Goal: Task Accomplishment & Management: Manage account settings

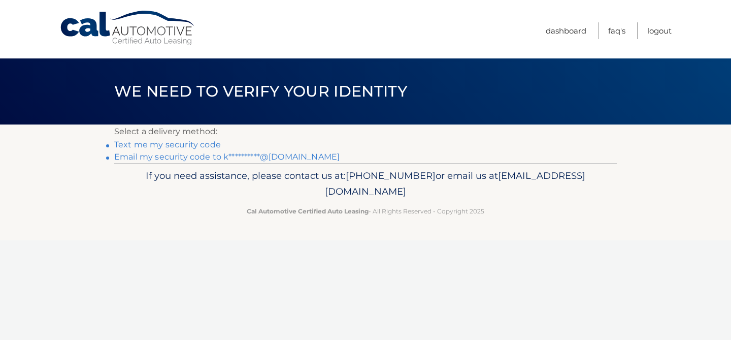
click at [204, 157] on link "**********" at bounding box center [226, 157] width 225 height 10
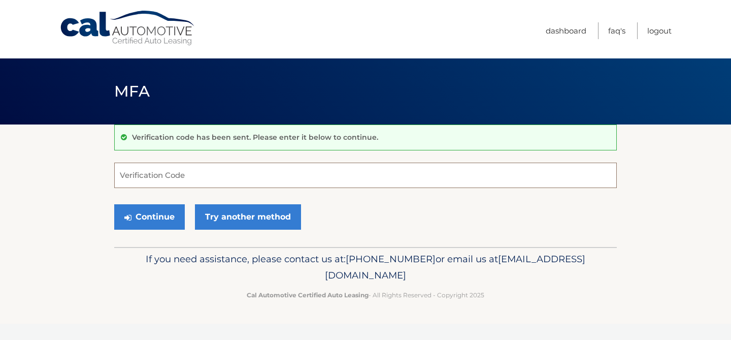
click at [189, 175] on input "Verification Code" at bounding box center [365, 175] width 503 height 25
click at [284, 184] on input "Verification Code" at bounding box center [365, 175] width 503 height 25
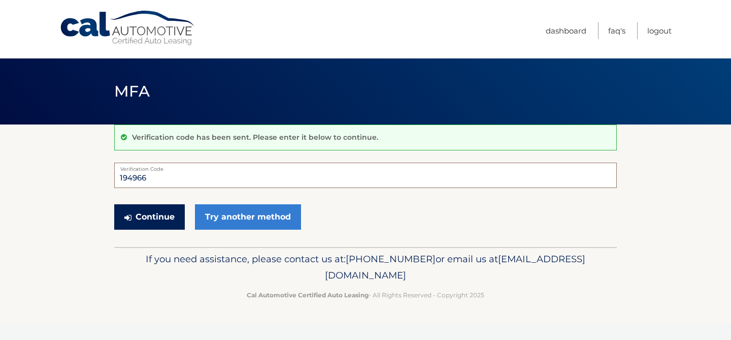
type input "194966"
click at [167, 223] on button "Continue" at bounding box center [149, 216] width 71 height 25
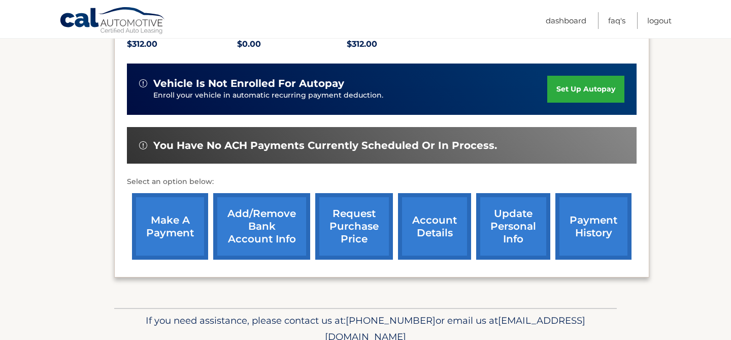
scroll to position [232, 0]
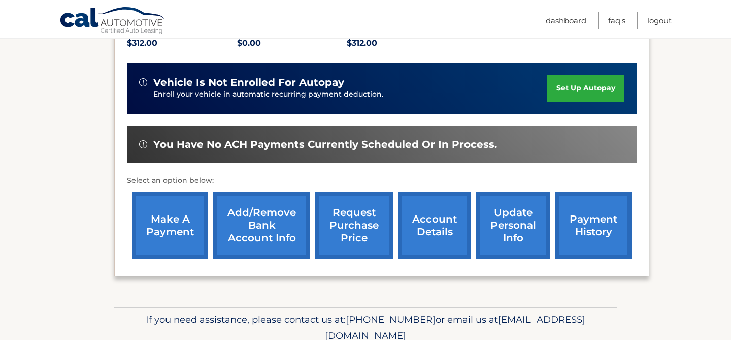
click at [590, 83] on link "set up autopay" at bounding box center [585, 88] width 77 height 27
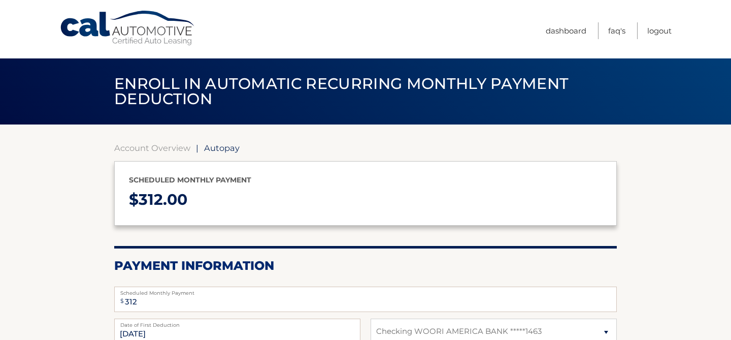
select select "OGVmNTBmM2EtNmVlMS00ODM3LWI2MWMtMjEyZWI4NGEwOWJj"
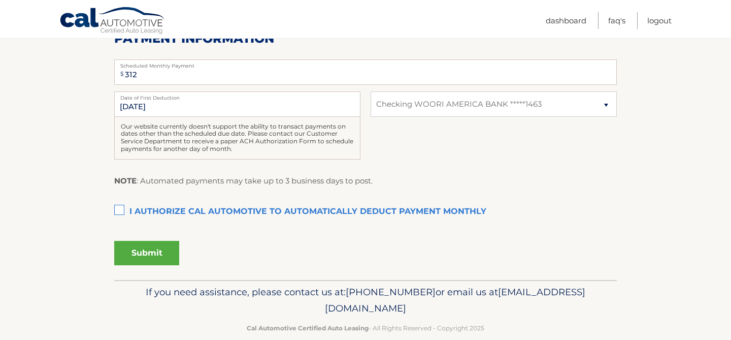
scroll to position [228, 0]
click at [121, 208] on label "I authorize cal automotive to automatically deduct payment monthly This checkbo…" at bounding box center [365, 211] width 503 height 20
click at [0, 0] on input "I authorize cal automotive to automatically deduct payment monthly This checkbo…" at bounding box center [0, 0] width 0 height 0
click at [145, 253] on button "Submit" at bounding box center [146, 252] width 65 height 24
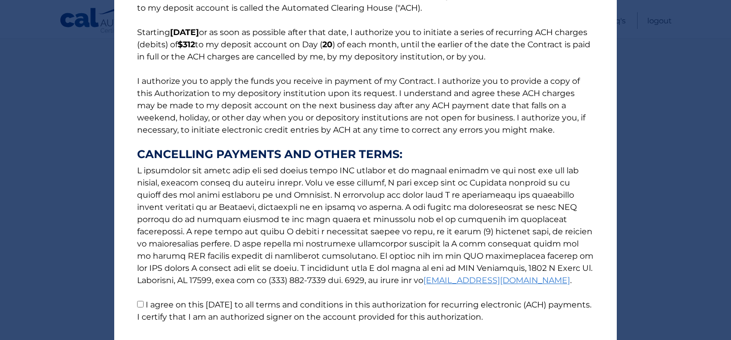
scroll to position [140, 0]
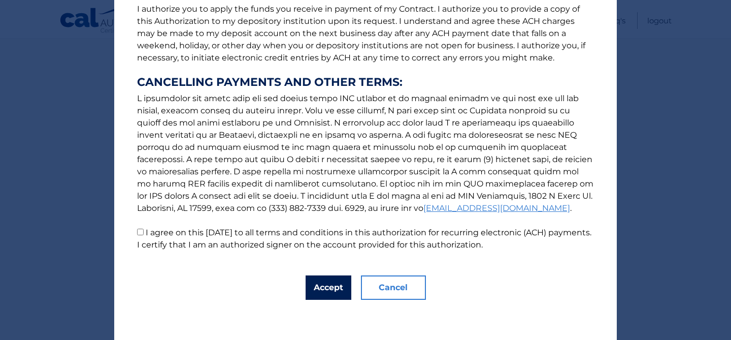
click at [323, 289] on button "Accept" at bounding box center [329, 287] width 46 height 24
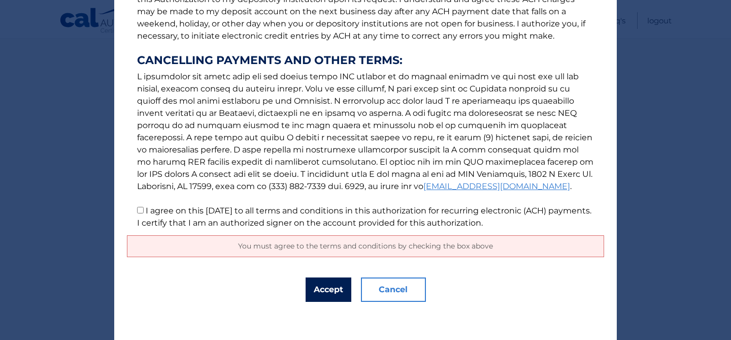
scroll to position [164, 0]
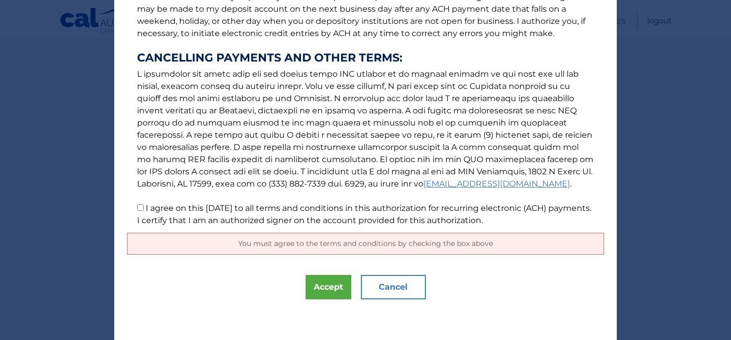
click at [143, 207] on input "I agree on this 08/27/2025 to all terms and conditions in this authorization fo…" at bounding box center [140, 207] width 7 height 7
checkbox input "true"
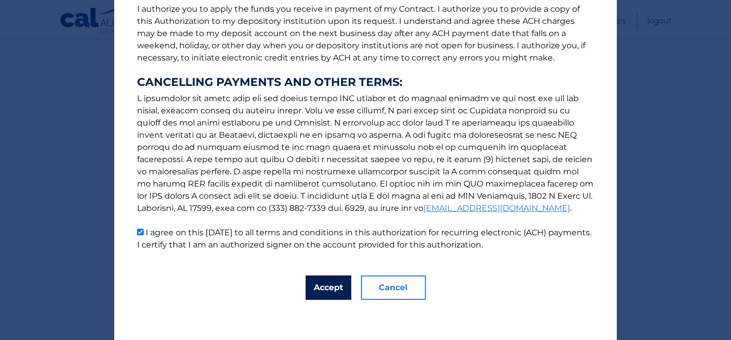
click at [329, 283] on button "Accept" at bounding box center [329, 287] width 46 height 24
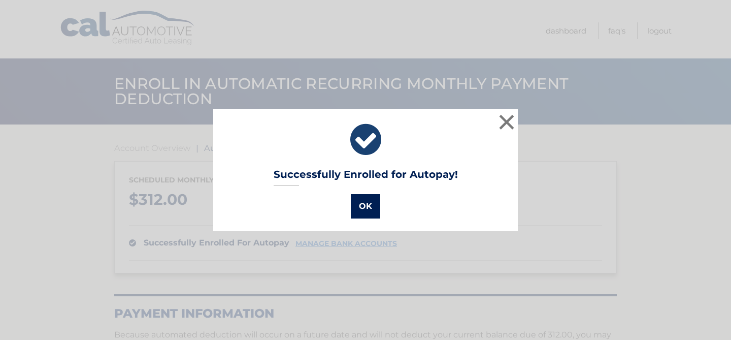
click at [364, 208] on button "OK" at bounding box center [365, 206] width 29 height 24
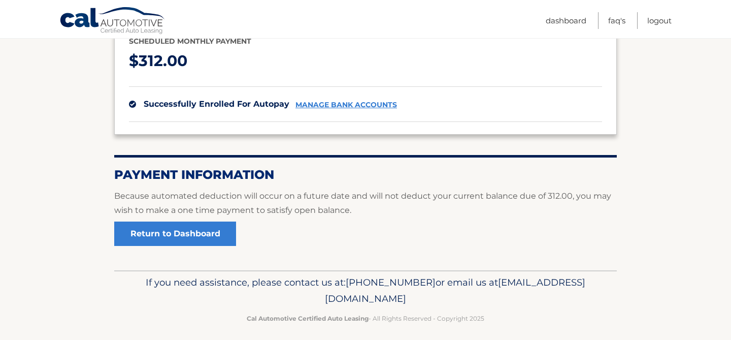
scroll to position [146, 0]
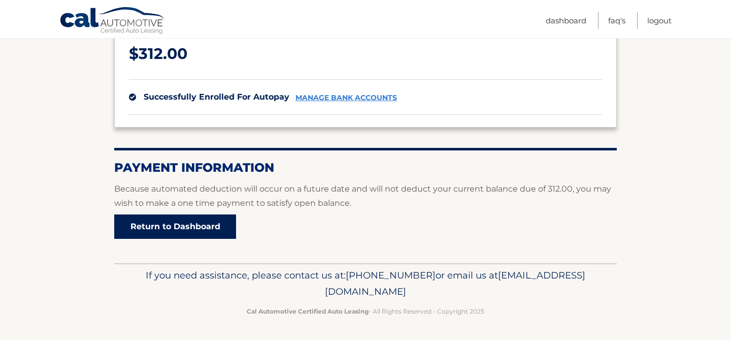
click at [206, 227] on link "Return to Dashboard" at bounding box center [175, 226] width 122 height 24
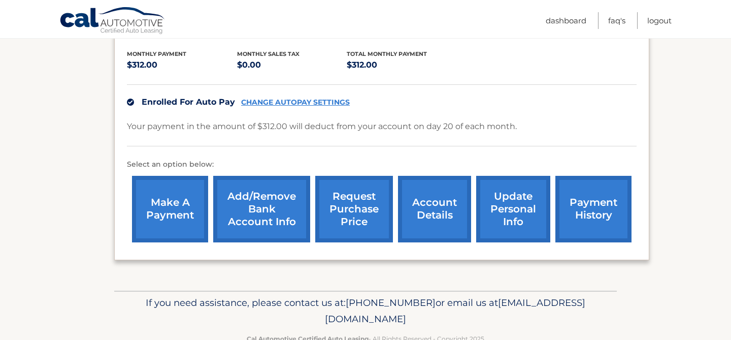
scroll to position [212, 0]
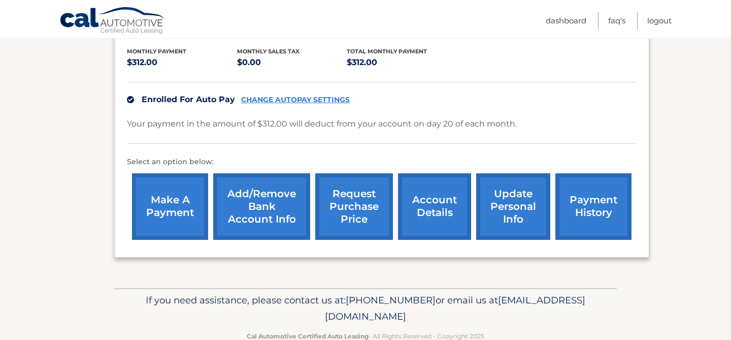
click at [171, 210] on link "make a payment" at bounding box center [170, 206] width 76 height 67
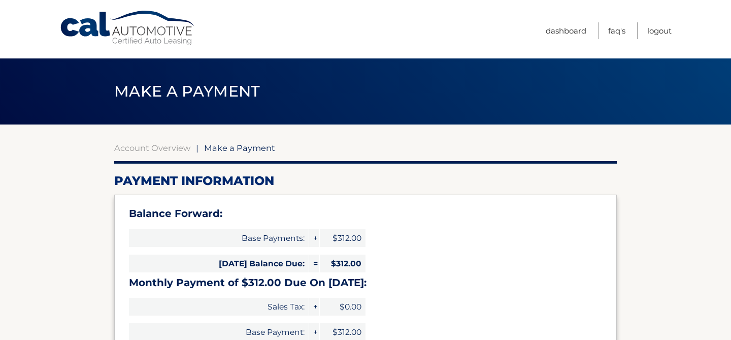
select select "OGVmNTBmM2EtNmVlMS00ODM3LWI2MWMtMjEyZWI4NGEwOWJj"
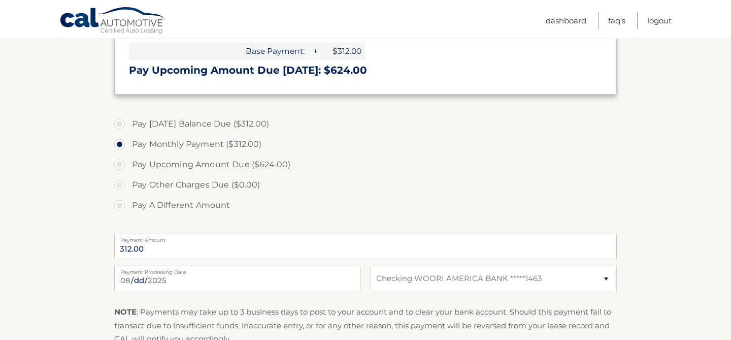
scroll to position [282, 0]
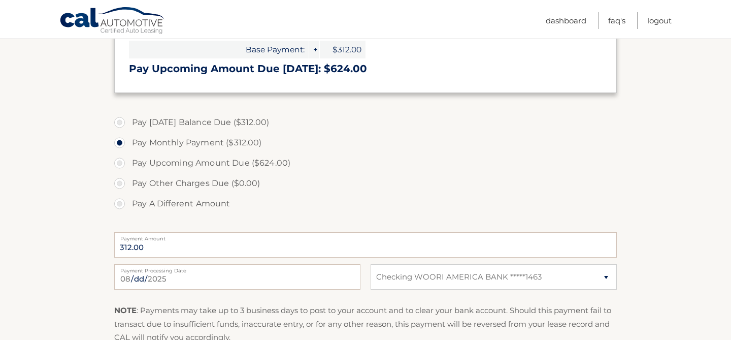
click at [212, 121] on label "Pay [DATE] Balance Due ($312.00)" at bounding box center [365, 122] width 503 height 20
click at [128, 121] on input "Pay Today's Balance Due ($312.00)" at bounding box center [123, 120] width 10 height 16
radio input "true"
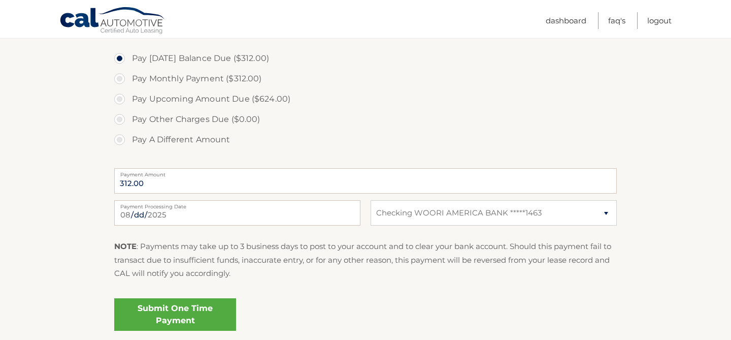
scroll to position [356, 0]
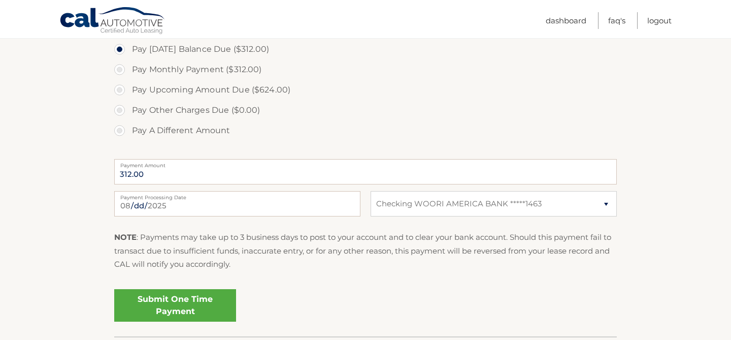
click at [183, 306] on link "Submit One Time Payment" at bounding box center [175, 305] width 122 height 33
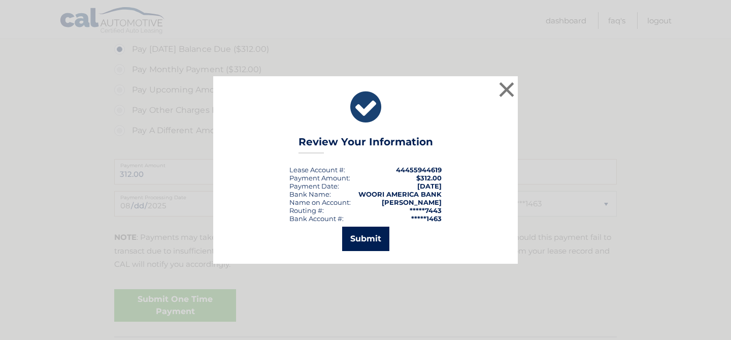
click at [367, 241] on button "Submit" at bounding box center [365, 239] width 47 height 24
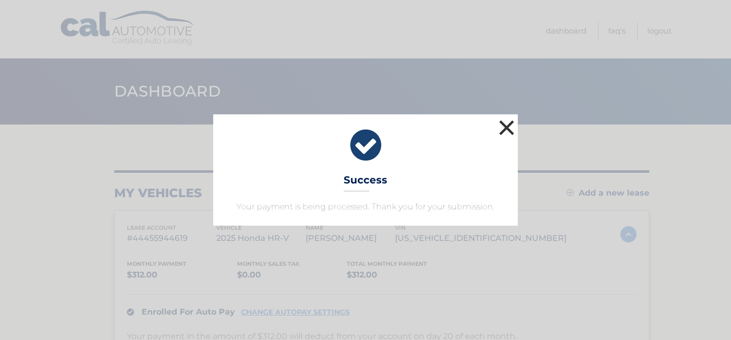
click at [506, 125] on button "×" at bounding box center [507, 127] width 20 height 20
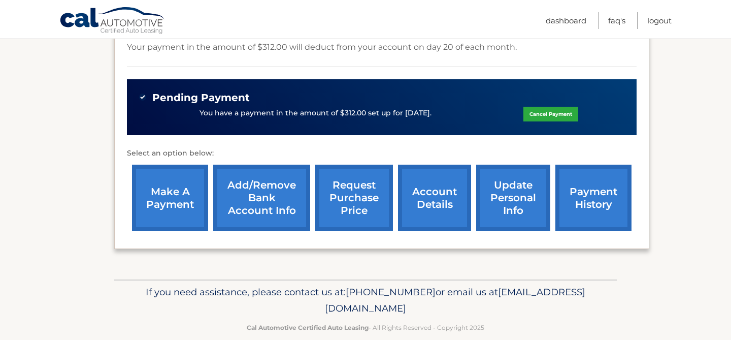
scroll to position [305, 0]
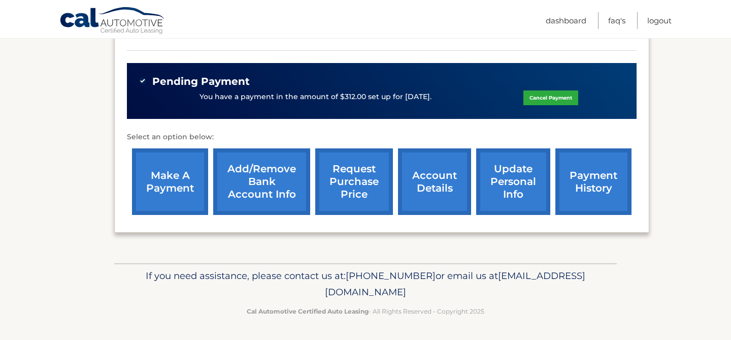
click at [446, 182] on link "account details" at bounding box center [434, 181] width 73 height 67
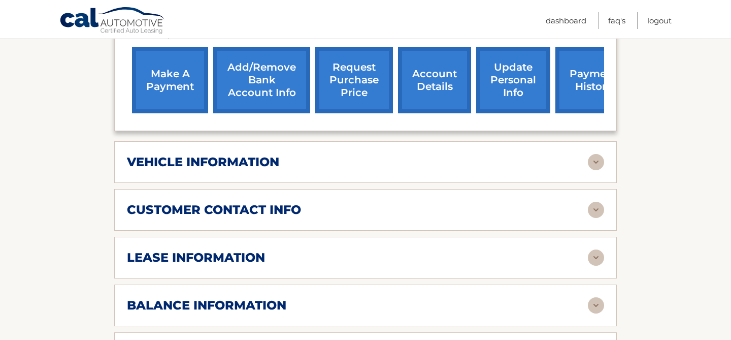
scroll to position [440, 0]
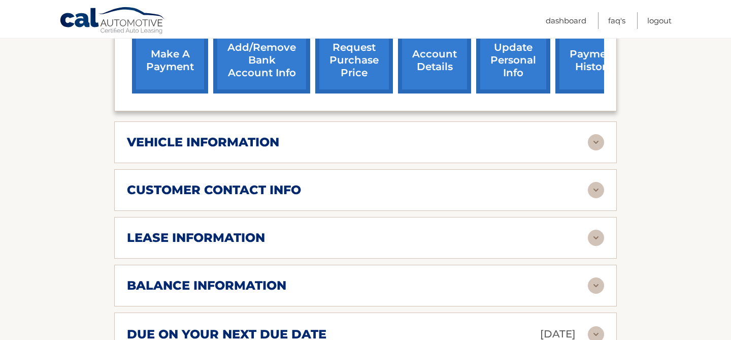
click at [589, 59] on link "payment history" at bounding box center [594, 60] width 76 height 67
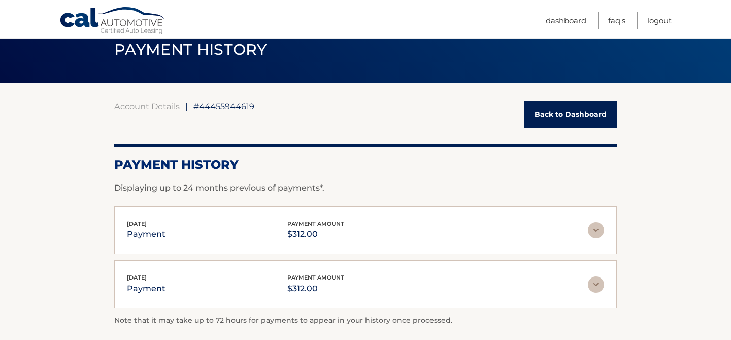
scroll to position [28, 0]
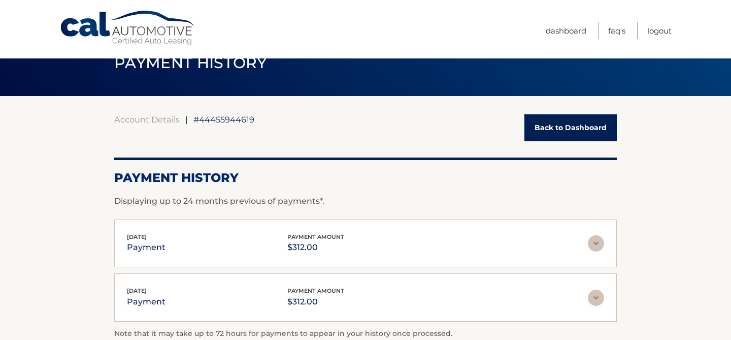
click at [545, 124] on link "Back to Dashboard" at bounding box center [571, 127] width 92 height 27
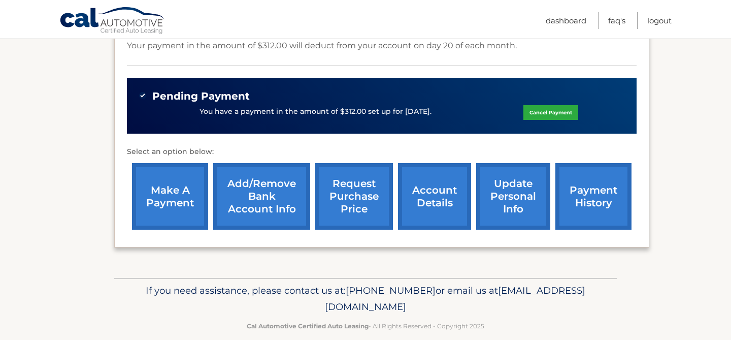
scroll to position [305, 0]
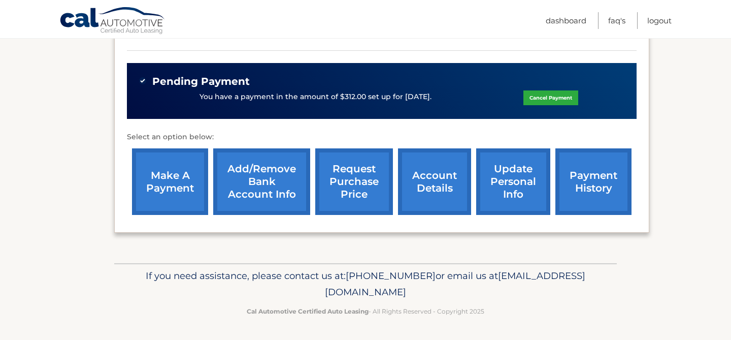
click at [435, 177] on link "account details" at bounding box center [434, 181] width 73 height 67
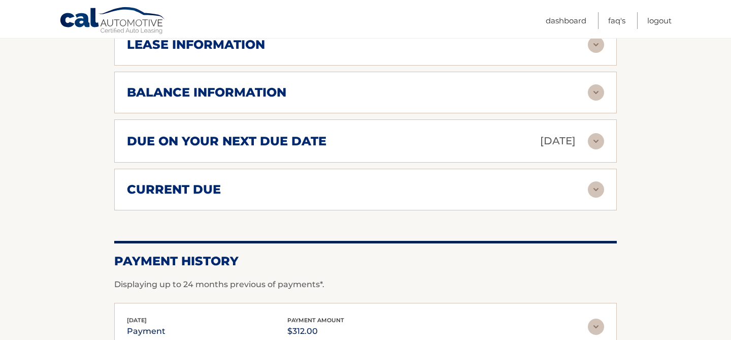
scroll to position [639, 0]
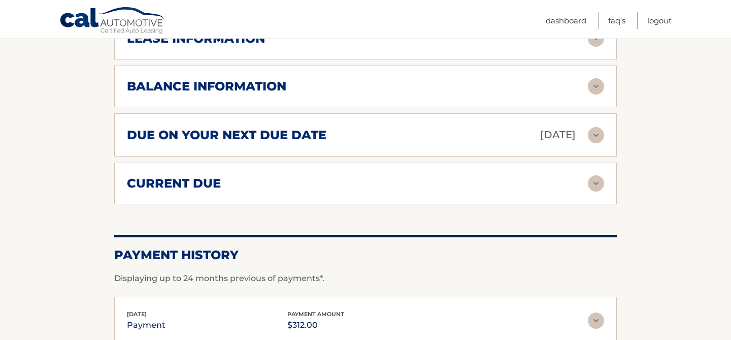
click at [595, 136] on img at bounding box center [596, 135] width 16 height 16
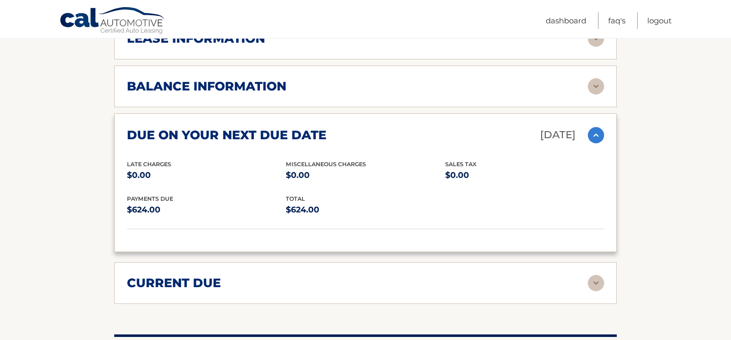
click at [596, 280] on img at bounding box center [596, 283] width 16 height 16
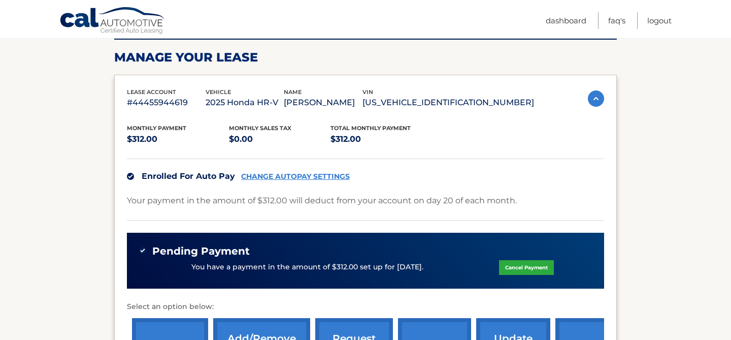
scroll to position [143, 0]
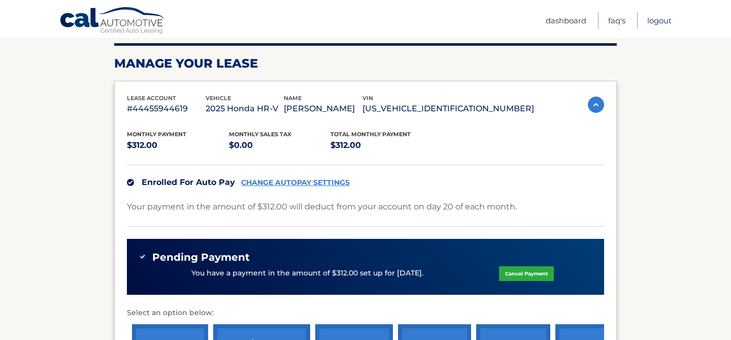
click at [662, 23] on link "Logout" at bounding box center [660, 20] width 24 height 17
